Goal: Information Seeking & Learning: Learn about a topic

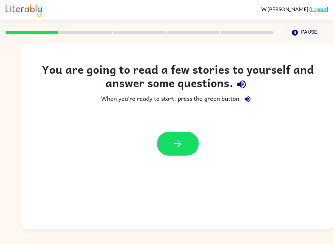
click at [240, 85] on icon "button" at bounding box center [241, 84] width 8 height 8
click at [246, 83] on icon "button" at bounding box center [241, 84] width 11 height 11
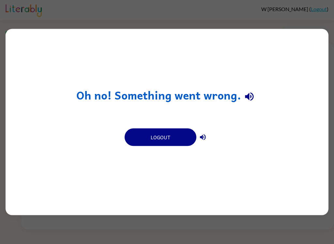
click at [292, 226] on div "Oh no! Something went wrong. Logout" at bounding box center [167, 122] width 334 height 244
click at [148, 141] on button "Logout" at bounding box center [161, 137] width 72 height 18
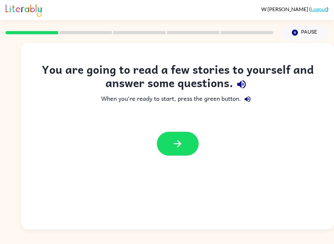
click at [245, 87] on icon "button" at bounding box center [241, 84] width 11 height 11
click at [166, 146] on button "button" at bounding box center [178, 144] width 42 height 24
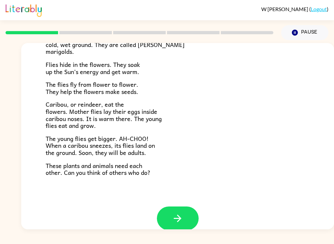
scroll to position [124, 0]
click at [162, 214] on button "button" at bounding box center [178, 218] width 42 height 24
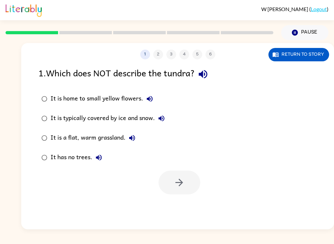
scroll to position [0, 0]
click at [317, 56] on button "Return to story" at bounding box center [298, 54] width 61 height 13
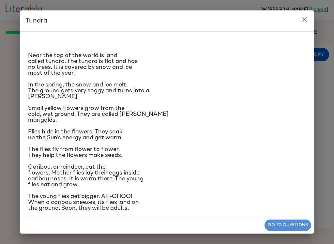
click at [305, 226] on button "Go to questions" at bounding box center [287, 224] width 47 height 11
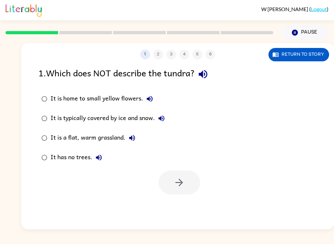
click at [207, 77] on icon "button" at bounding box center [202, 73] width 11 height 11
click at [155, 100] on button "It is home to small yellow flowers." at bounding box center [149, 98] width 13 height 13
click at [161, 118] on icon "button" at bounding box center [161, 118] width 6 height 6
click at [142, 138] on label "It is a flat, warm grassland." at bounding box center [103, 138] width 136 height 20
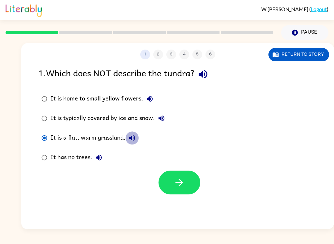
click at [135, 136] on icon "button" at bounding box center [132, 138] width 8 height 8
click at [300, 45] on div "1 2 3 4 5 6 Return to story" at bounding box center [177, 51] width 313 height 16
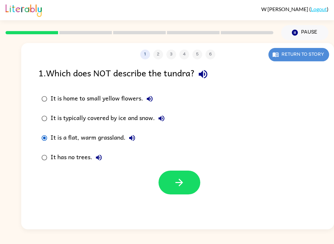
click at [307, 54] on button "Return to story" at bounding box center [298, 54] width 61 height 13
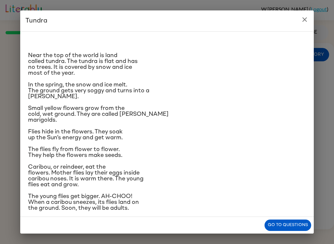
click at [278, 220] on button "Go to questions" at bounding box center [287, 224] width 47 height 11
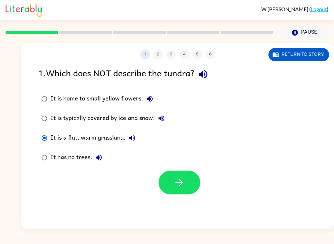
click at [160, 127] on label "It is typically covered by ice and snow." at bounding box center [103, 119] width 136 height 20
click at [163, 122] on icon "button" at bounding box center [161, 118] width 8 height 8
click at [316, 55] on button "Return to story" at bounding box center [298, 54] width 61 height 13
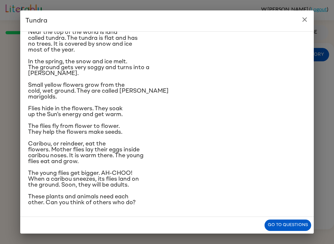
scroll to position [28, 0]
click at [289, 225] on button "Go to questions" at bounding box center [287, 224] width 47 height 11
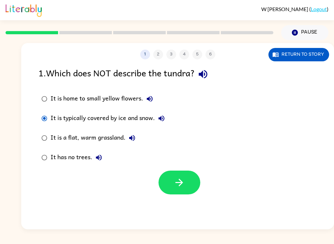
click at [314, 57] on button "Return to story" at bounding box center [298, 54] width 61 height 13
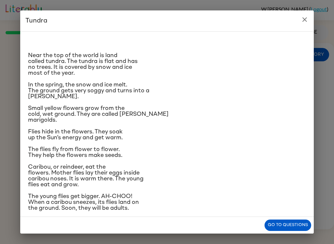
click at [330, 61] on div "Tundra Near the top of the world is land called tundra. The tundra is flat and …" at bounding box center [167, 122] width 334 height 244
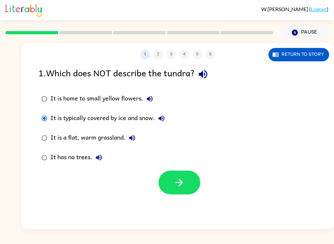
click at [303, 58] on button "Return to story" at bounding box center [298, 54] width 61 height 13
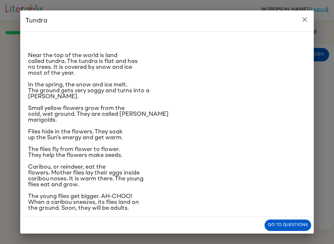
scroll to position [0, 0]
click at [313, 219] on div "Go to questions" at bounding box center [166, 225] width 293 height 17
click at [297, 224] on button "Go to questions" at bounding box center [287, 224] width 47 height 11
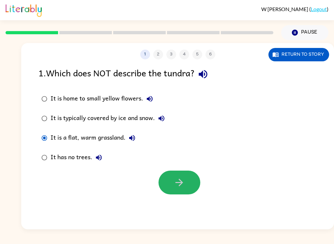
click at [172, 184] on button "button" at bounding box center [179, 183] width 42 height 24
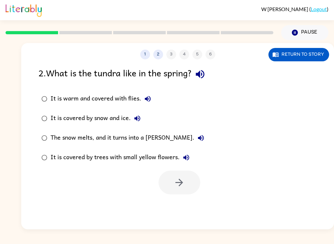
click at [147, 57] on button "1" at bounding box center [145, 55] width 10 height 10
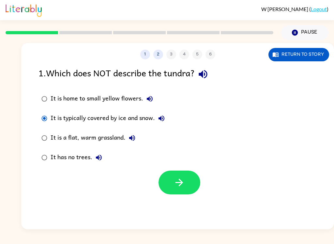
click at [305, 52] on button "Return to story" at bounding box center [298, 54] width 61 height 13
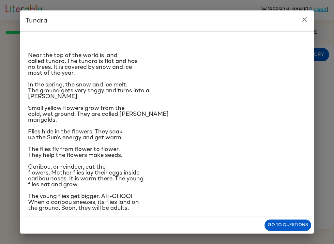
click at [303, 221] on button "Go to questions" at bounding box center [287, 224] width 47 height 11
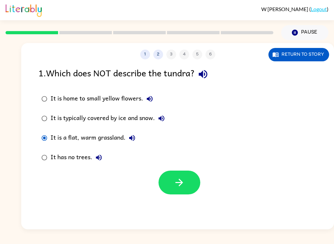
click at [172, 184] on button "button" at bounding box center [179, 183] width 42 height 24
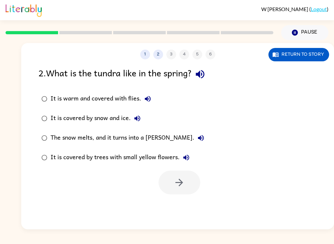
click at [317, 56] on button "Return to story" at bounding box center [298, 54] width 61 height 13
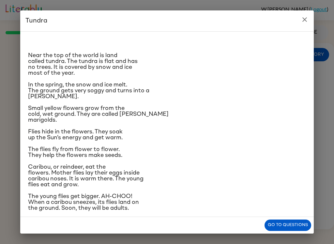
click at [286, 227] on button "Go to questions" at bounding box center [287, 224] width 47 height 11
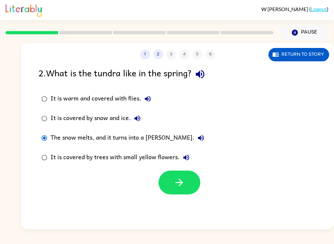
click at [186, 184] on button "button" at bounding box center [179, 183] width 42 height 24
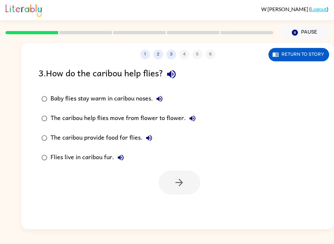
click at [159, 58] on button "2" at bounding box center [158, 55] width 10 height 10
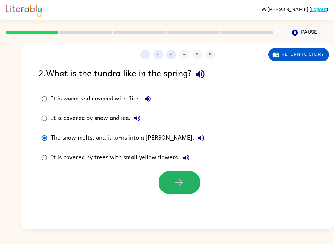
click at [185, 181] on button "button" at bounding box center [179, 183] width 42 height 24
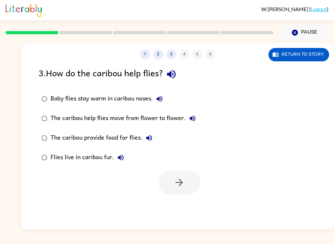
click at [172, 72] on icon "button" at bounding box center [171, 73] width 11 height 11
click at [307, 52] on button "Return to story" at bounding box center [298, 54] width 61 height 13
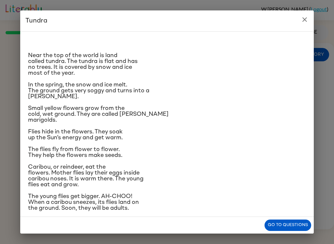
click at [302, 22] on icon "close" at bounding box center [305, 20] width 8 height 8
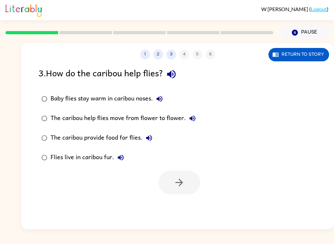
click at [160, 100] on icon "button" at bounding box center [159, 99] width 6 height 6
click at [190, 122] on icon "button" at bounding box center [192, 118] width 8 height 8
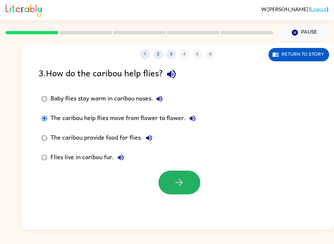
click at [180, 190] on button "button" at bounding box center [179, 183] width 42 height 24
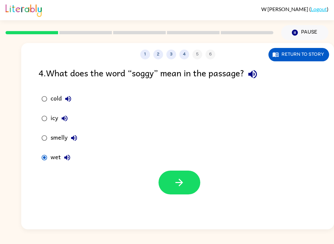
click at [165, 191] on button "button" at bounding box center [179, 183] width 42 height 24
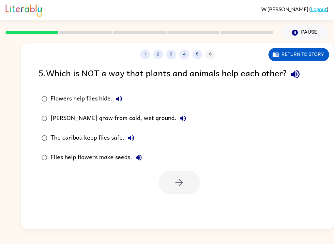
click at [317, 59] on button "Return to story" at bounding box center [298, 54] width 61 height 13
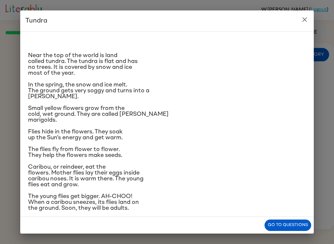
click at [320, 87] on div "Tundra Near the top of the world is land called tundra. The tundra is flat and …" at bounding box center [167, 122] width 334 height 244
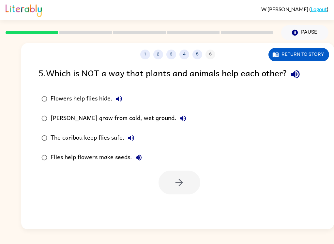
click at [119, 105] on button "Flowers help flies hide." at bounding box center [118, 98] width 13 height 13
click at [297, 70] on icon "button" at bounding box center [295, 73] width 11 height 11
click at [296, 61] on button "Return to story" at bounding box center [298, 54] width 61 height 13
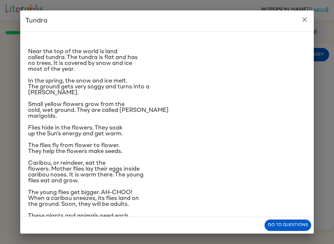
scroll to position [4, 0]
click at [305, 26] on button "close" at bounding box center [304, 19] width 13 height 13
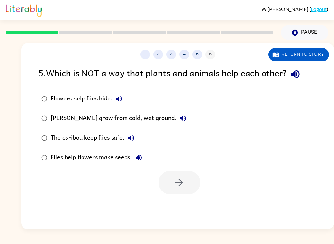
click at [113, 110] on label "Marsh marigolds grow from cold, wet ground." at bounding box center [114, 119] width 158 height 20
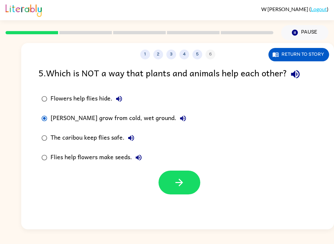
click at [199, 180] on button "button" at bounding box center [179, 183] width 42 height 24
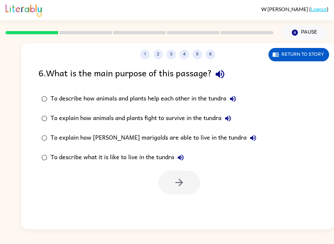
click at [302, 56] on button "Return to story" at bounding box center [298, 54] width 61 height 13
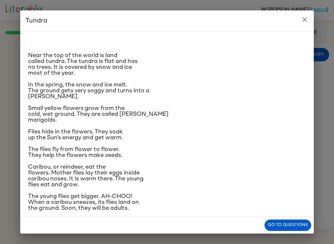
scroll to position [0, 0]
click at [292, 227] on button "Go to questions" at bounding box center [287, 224] width 47 height 11
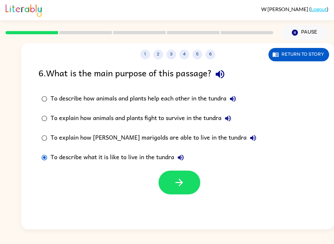
click at [164, 186] on button "button" at bounding box center [179, 183] width 42 height 24
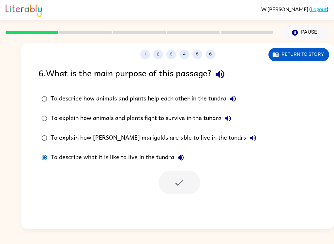
click at [130, 241] on div "W Schweitzer ( Logout ) Pause Pause 1 2 3 4 5 6 Return to story 6 . What is the…" at bounding box center [167, 122] width 334 height 244
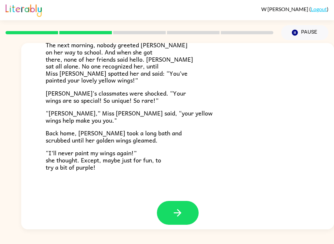
scroll to position [176, 0]
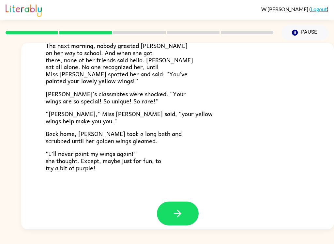
click at [172, 208] on icon "button" at bounding box center [177, 213] width 11 height 11
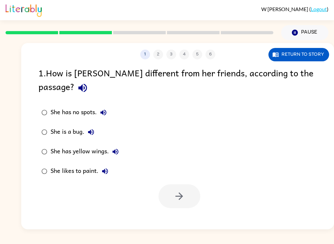
scroll to position [0, 0]
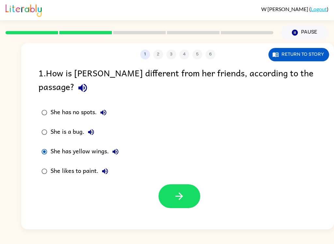
click at [170, 184] on button "button" at bounding box center [179, 196] width 42 height 24
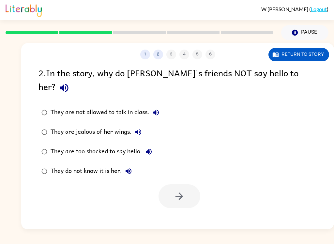
click at [141, 58] on div "1 2 3 4 5 6" at bounding box center [177, 55] width 313 height 10
click at [146, 54] on button "1" at bounding box center [145, 55] width 10 height 10
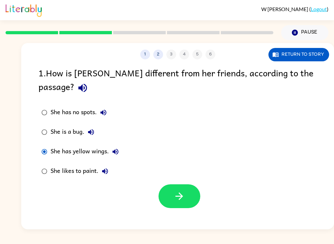
click at [189, 188] on button "button" at bounding box center [179, 196] width 42 height 24
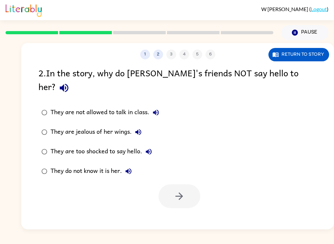
click at [300, 49] on button "Return to story" at bounding box center [298, 54] width 61 height 13
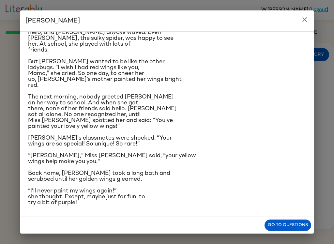
scroll to position [121, 0]
click at [297, 222] on button "Go to questions" at bounding box center [287, 224] width 47 height 11
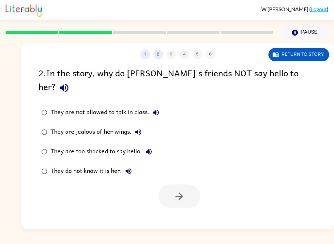
click at [37, 161] on label "They do not know it is her." at bounding box center [100, 171] width 131 height 20
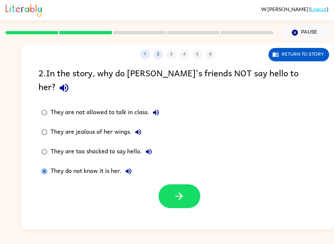
click at [191, 184] on button "button" at bounding box center [179, 196] width 42 height 24
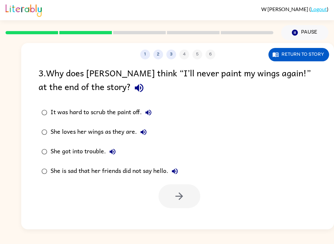
click at [304, 45] on div "1 2 3 4 5 6 Return to story" at bounding box center [177, 51] width 313 height 16
click at [299, 56] on button "Return to story" at bounding box center [298, 54] width 61 height 13
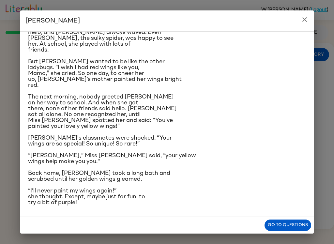
click at [294, 227] on button "Go to questions" at bounding box center [287, 224] width 47 height 11
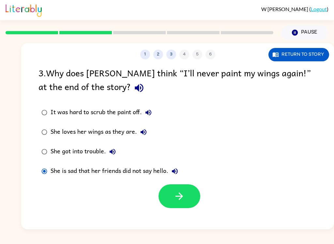
click at [158, 208] on div at bounding box center [179, 196] width 42 height 24
click at [163, 198] on button "button" at bounding box center [179, 196] width 42 height 24
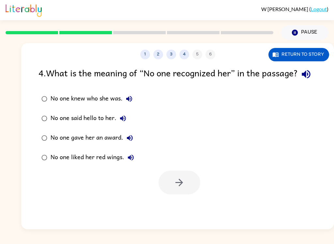
click at [179, 56] on button "4" at bounding box center [184, 55] width 10 height 10
click at [168, 56] on button "3" at bounding box center [171, 55] width 10 height 10
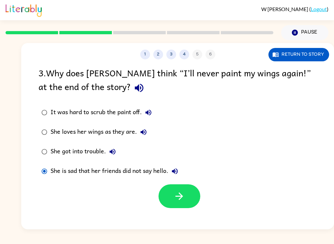
click at [165, 198] on button "button" at bounding box center [179, 196] width 42 height 24
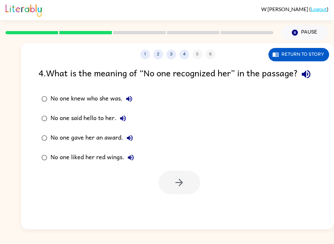
click at [312, 53] on button "Return to story" at bounding box center [298, 54] width 61 height 13
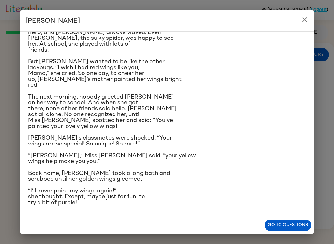
click at [20, 72] on div "Lily Ladybug Lily the ladybug was a special bug. Unlike all her friends, she ha…" at bounding box center [167, 122] width 334 height 244
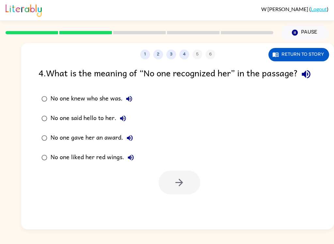
click at [311, 55] on button "Return to story" at bounding box center [298, 54] width 61 height 13
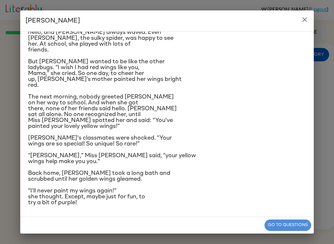
click at [294, 221] on button "Go to questions" at bounding box center [287, 224] width 47 height 11
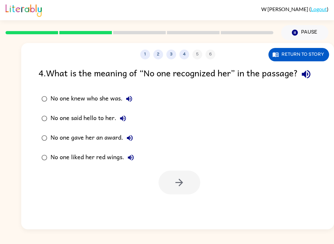
click at [31, 124] on div "4 . What is the meaning of “No one recognized her” in the passage? No one knew …" at bounding box center [177, 130] width 313 height 128
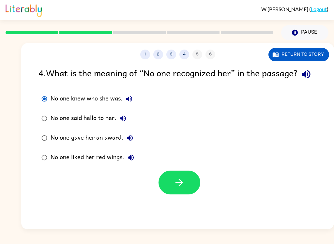
click at [183, 194] on button "button" at bounding box center [179, 183] width 42 height 24
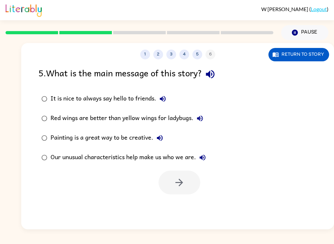
click at [181, 58] on button "4" at bounding box center [184, 55] width 10 height 10
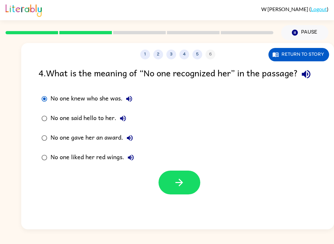
click at [168, 194] on button "button" at bounding box center [179, 183] width 42 height 24
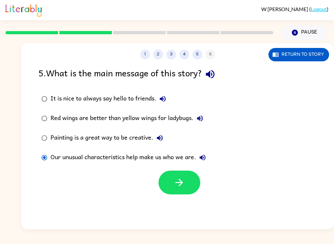
click at [181, 184] on icon "button" at bounding box center [178, 182] width 7 height 7
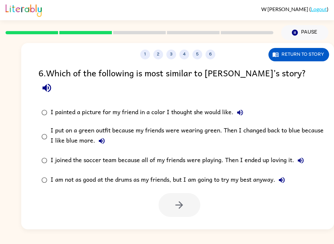
click at [51, 84] on icon "button" at bounding box center [46, 88] width 8 height 8
click at [52, 82] on icon "button" at bounding box center [46, 87] width 11 height 11
click at [240, 106] on button "I painted a picture for my friend in a color I thought she would like." at bounding box center [239, 112] width 13 height 13
click at [98, 137] on icon "button" at bounding box center [102, 141] width 8 height 8
click at [303, 154] on button "I joined the soccer team because all of my friends were playing. Then I ended u…" at bounding box center [300, 160] width 13 height 13
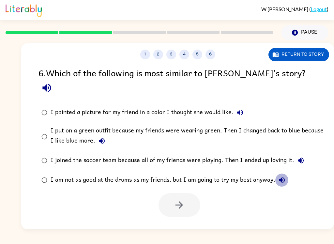
click at [282, 176] on icon "button" at bounding box center [282, 180] width 8 height 8
click at [97, 134] on button "I put on a green outfit because my friends were wearing green. Then I changed b…" at bounding box center [101, 140] width 13 height 13
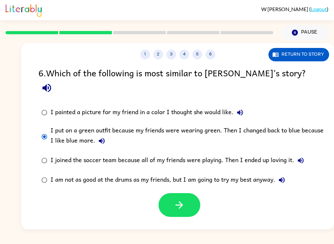
click at [166, 193] on button "button" at bounding box center [179, 205] width 42 height 24
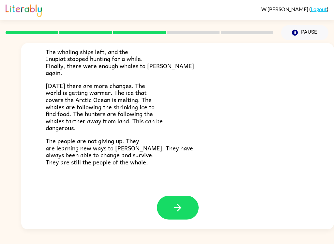
scroll to position [213, 0]
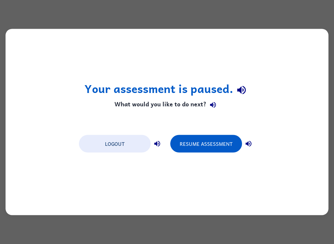
click at [181, 143] on button "Resume Assessment" at bounding box center [206, 144] width 72 height 18
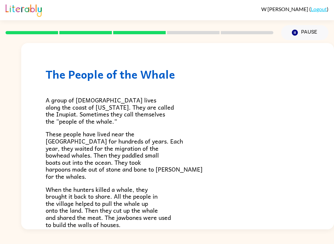
click at [204, 35] on div at bounding box center [140, 32] width 276 height 23
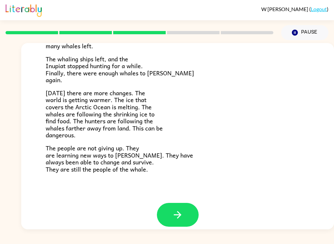
click at [171, 209] on button "button" at bounding box center [178, 215] width 42 height 24
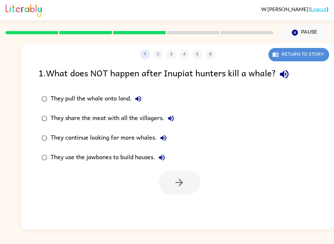
click at [311, 53] on button "Return to story" at bounding box center [298, 54] width 61 height 13
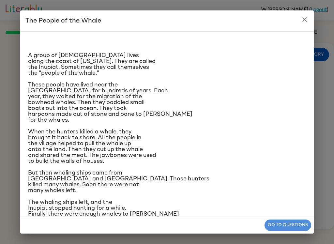
click at [295, 220] on button "Go to questions" at bounding box center [287, 224] width 47 height 11
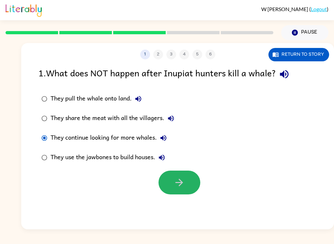
click at [189, 177] on button "button" at bounding box center [179, 183] width 42 height 24
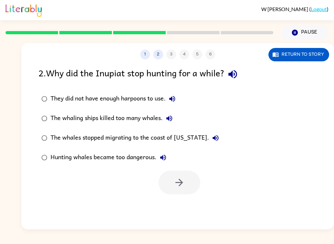
click at [37, 116] on label "The whaling ships killed too many whales." at bounding box center [130, 119] width 190 height 20
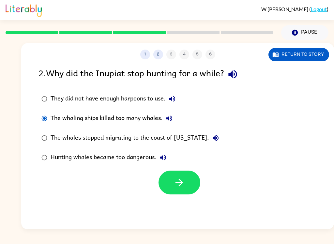
click at [177, 194] on button "button" at bounding box center [179, 183] width 42 height 24
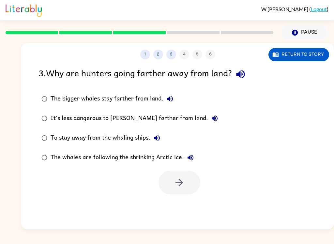
click at [240, 78] on icon "button" at bounding box center [240, 73] width 11 height 11
click at [171, 98] on icon "button" at bounding box center [170, 99] width 8 height 8
click at [208, 115] on button "It's less dangerous to hunt farther from land." at bounding box center [214, 118] width 13 height 13
click at [299, 55] on button "Return to story" at bounding box center [298, 54] width 61 height 13
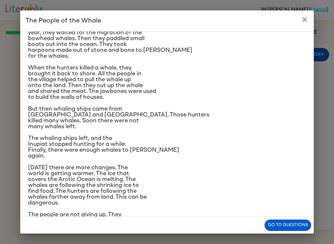
scroll to position [65, 0]
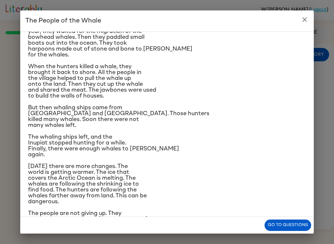
click at [283, 224] on button "Go to questions" at bounding box center [287, 224] width 47 height 11
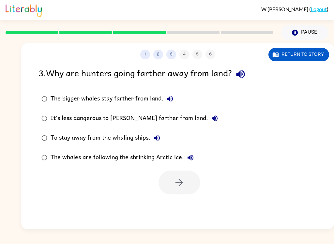
click at [157, 138] on icon "button" at bounding box center [157, 138] width 6 height 6
click at [183, 185] on div at bounding box center [179, 183] width 42 height 24
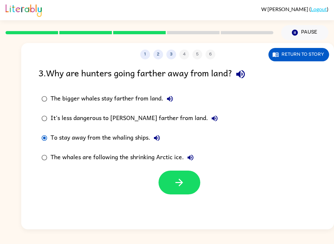
click at [184, 188] on icon "button" at bounding box center [178, 182] width 11 height 11
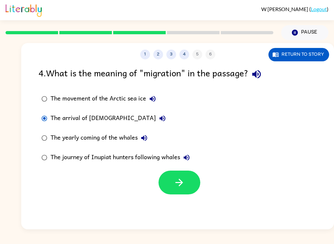
click at [193, 183] on button "button" at bounding box center [179, 183] width 42 height 24
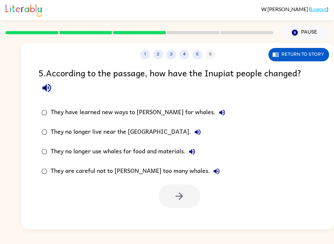
click at [311, 51] on button "Return to story" at bounding box center [298, 54] width 61 height 13
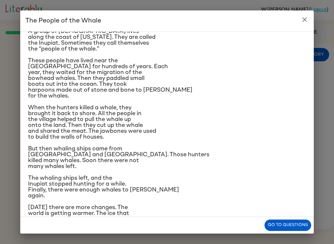
scroll to position [25, 0]
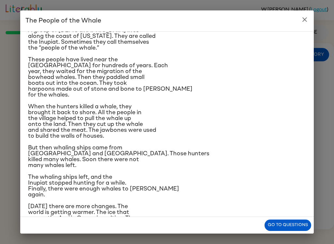
click at [295, 228] on button "Go to questions" at bounding box center [287, 224] width 47 height 11
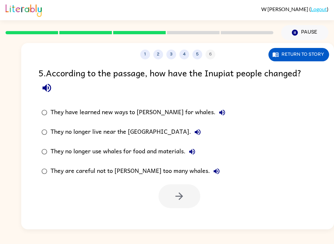
click at [196, 152] on icon "button" at bounding box center [192, 152] width 8 height 8
click at [41, 180] on label "They are careful not to hunt too many whales." at bounding box center [133, 171] width 197 height 20
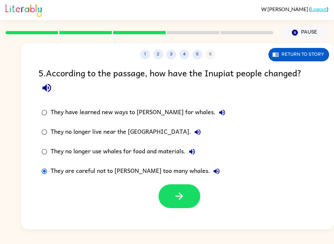
click at [41, 179] on label "They are careful not to hunt too many whales." at bounding box center [133, 171] width 197 height 20
click at [187, 199] on button "button" at bounding box center [179, 196] width 42 height 24
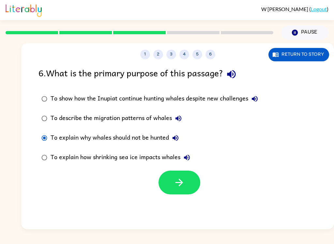
click at [177, 179] on icon "button" at bounding box center [178, 182] width 11 height 11
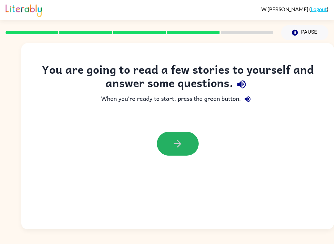
click at [184, 135] on button "button" at bounding box center [178, 144] width 42 height 24
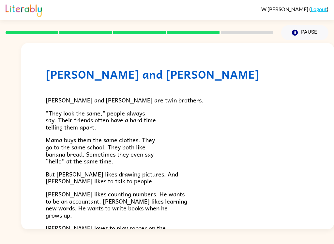
click at [323, 11] on link "Logout" at bounding box center [319, 9] width 16 height 6
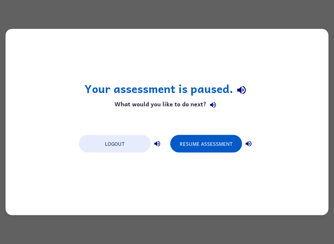
click at [97, 142] on button "Logout" at bounding box center [115, 144] width 72 height 18
